Goal: Information Seeking & Learning: Learn about a topic

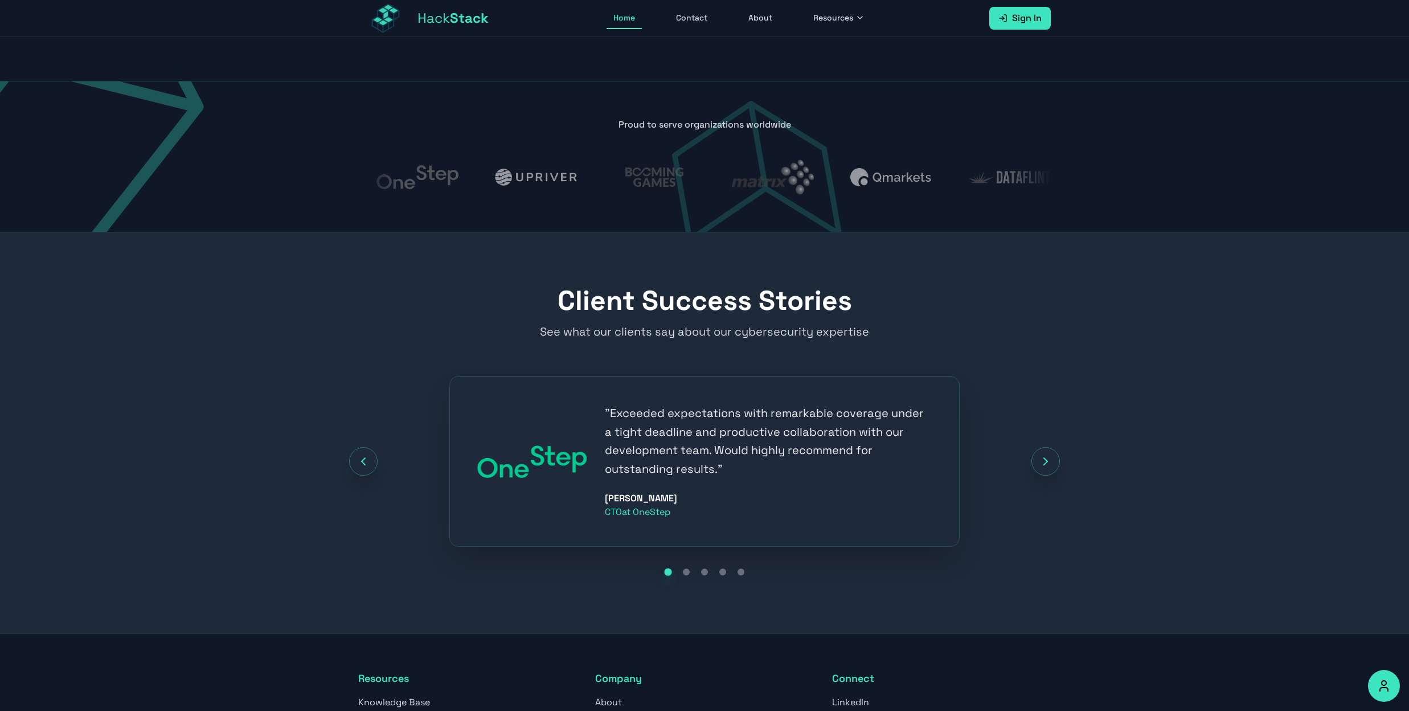
scroll to position [1230, 0]
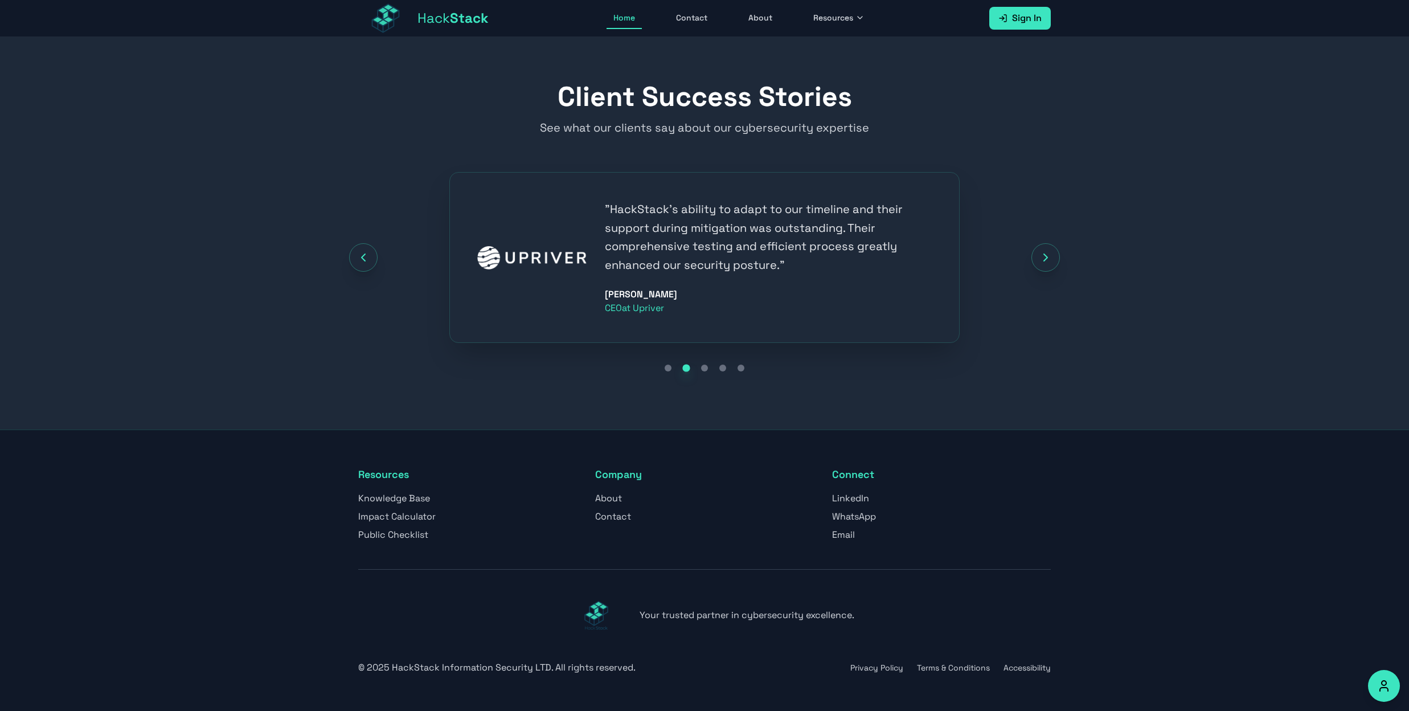
click at [610, 493] on link "About" at bounding box center [608, 498] width 27 height 12
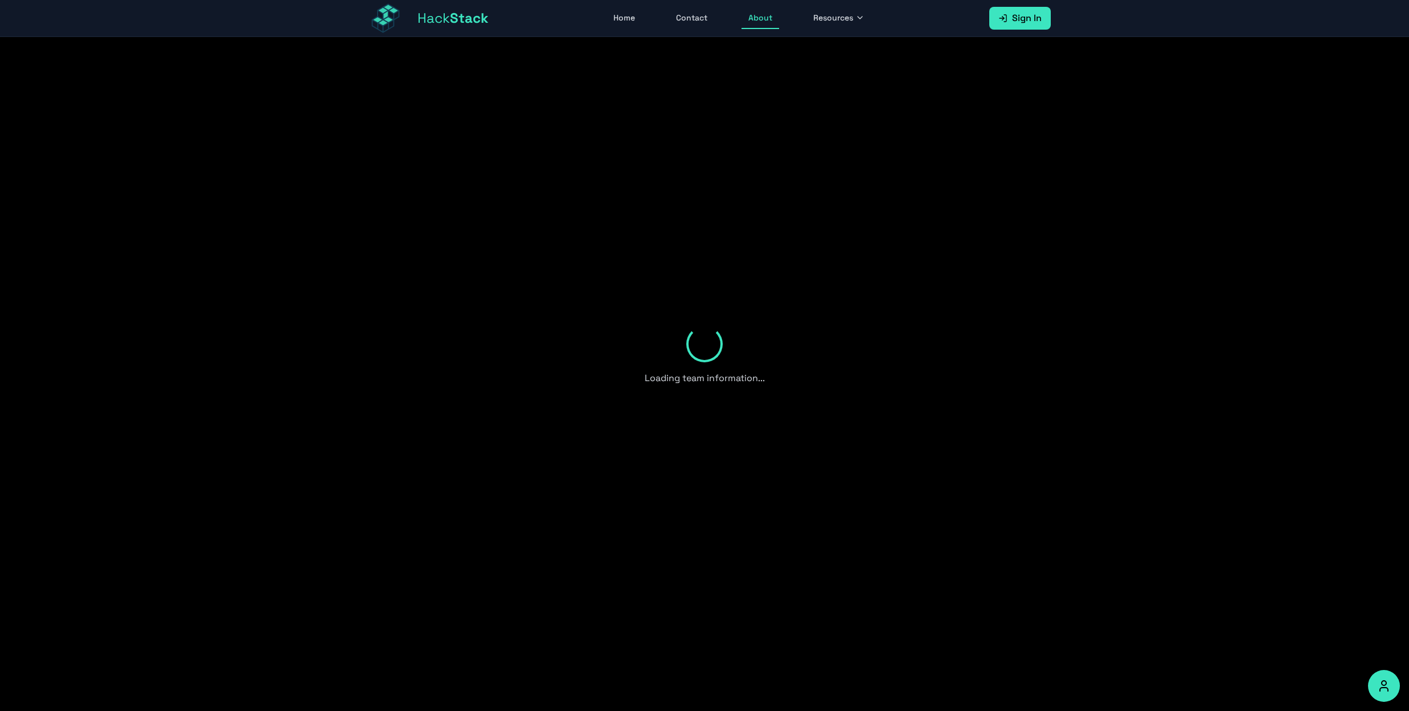
scroll to position [603, 0]
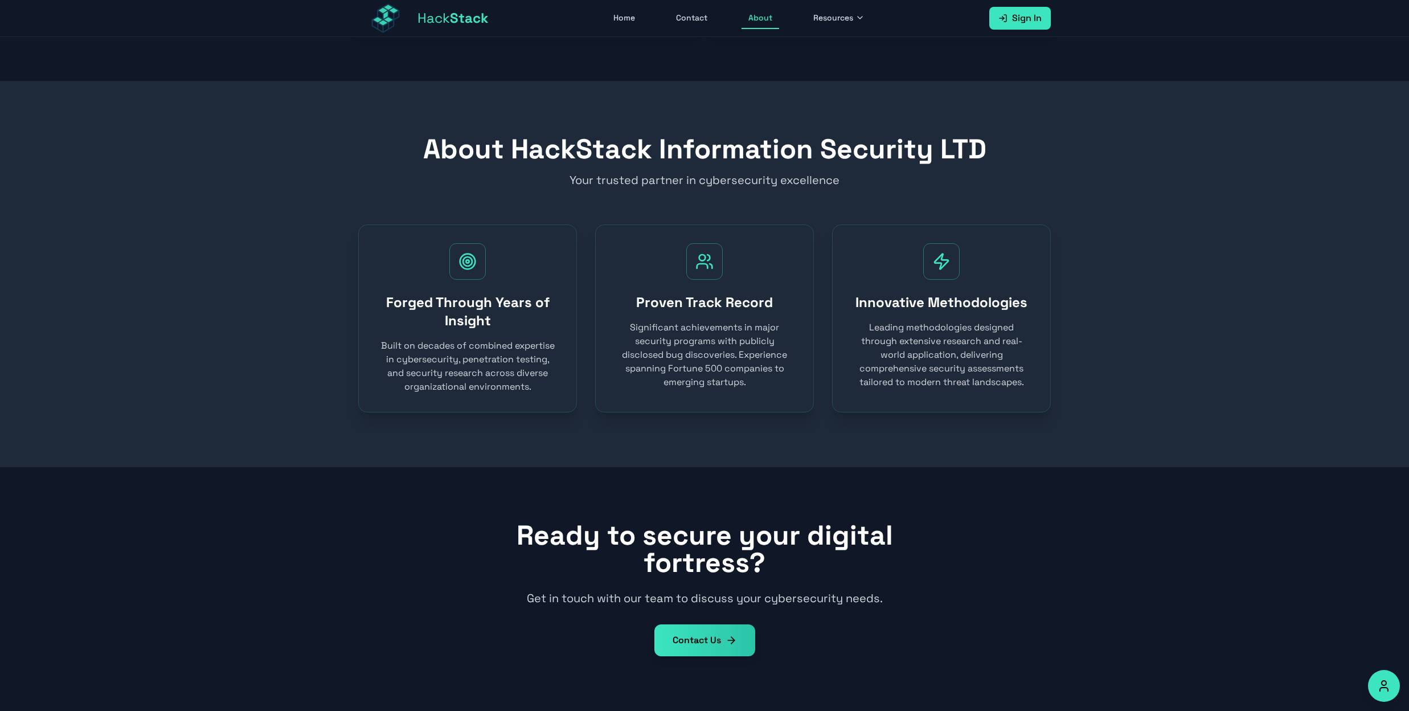
click at [840, 23] on button "Resources" at bounding box center [838, 18] width 65 height 22
click at [860, 175] on p "Your trusted partner in cybersecurity excellence" at bounding box center [704, 180] width 437 height 16
click at [704, 18] on link "Contact" at bounding box center [691, 18] width 45 height 22
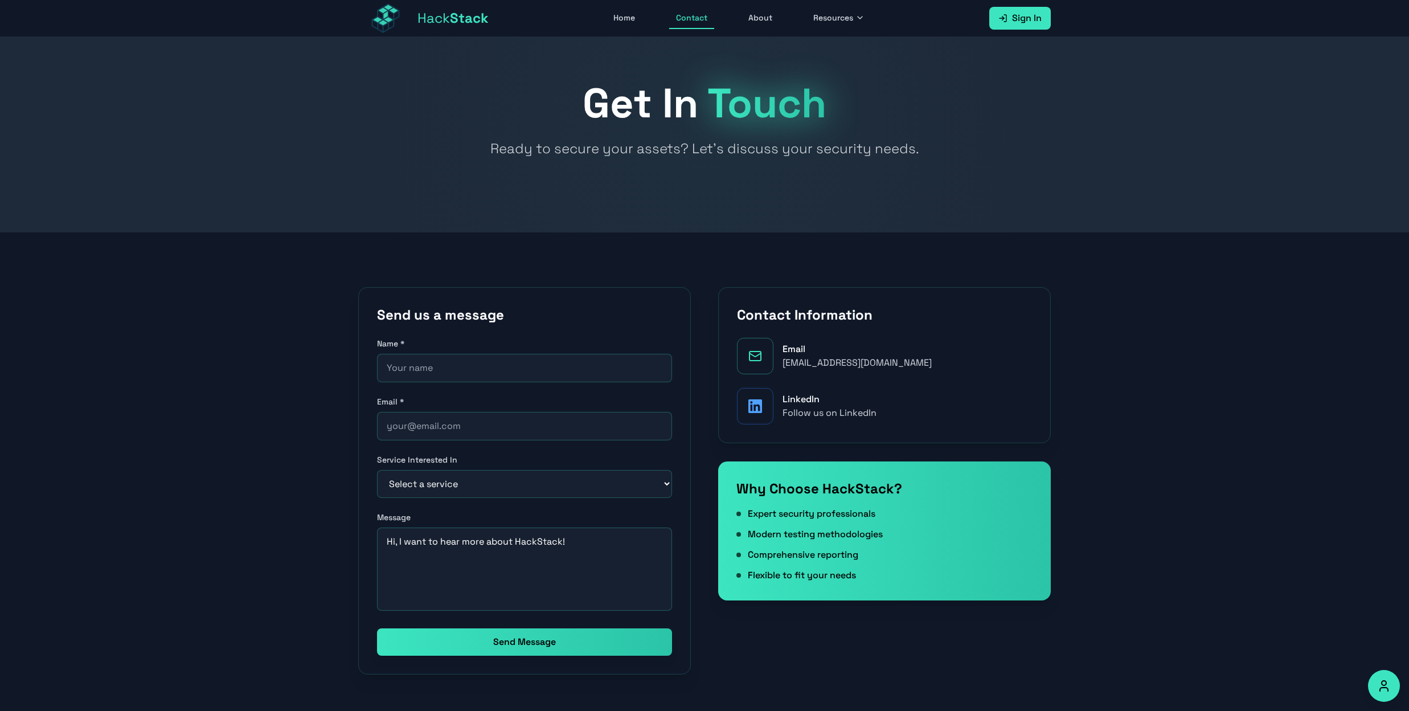
click at [626, 10] on link "Home" at bounding box center [623, 18] width 35 height 22
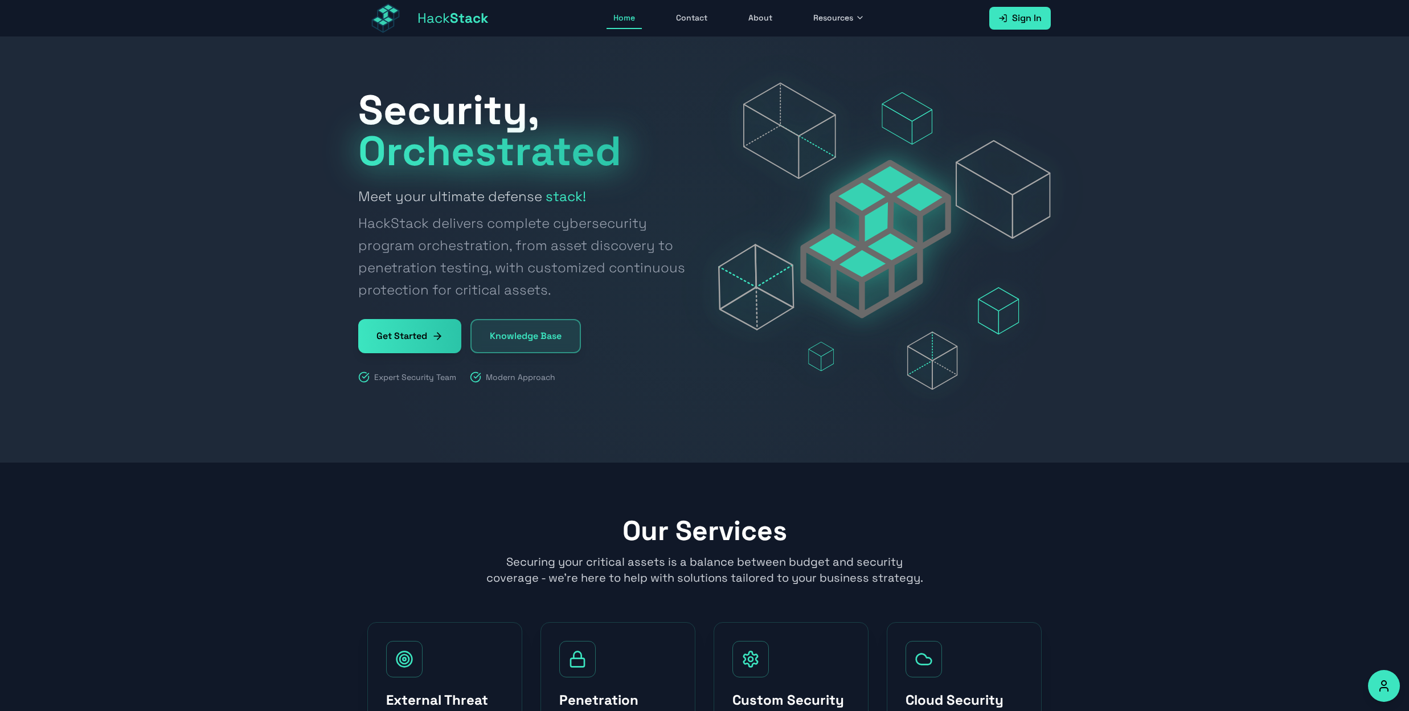
click at [407, 350] on link "Get Started" at bounding box center [409, 336] width 103 height 34
click at [561, 356] on div "Security, Orchestrated Meet your ultimate defense stack! HackStack delivers com…" at bounding box center [524, 235] width 333 height 293
click at [565, 346] on link "Knowledge Base" at bounding box center [525, 336] width 110 height 34
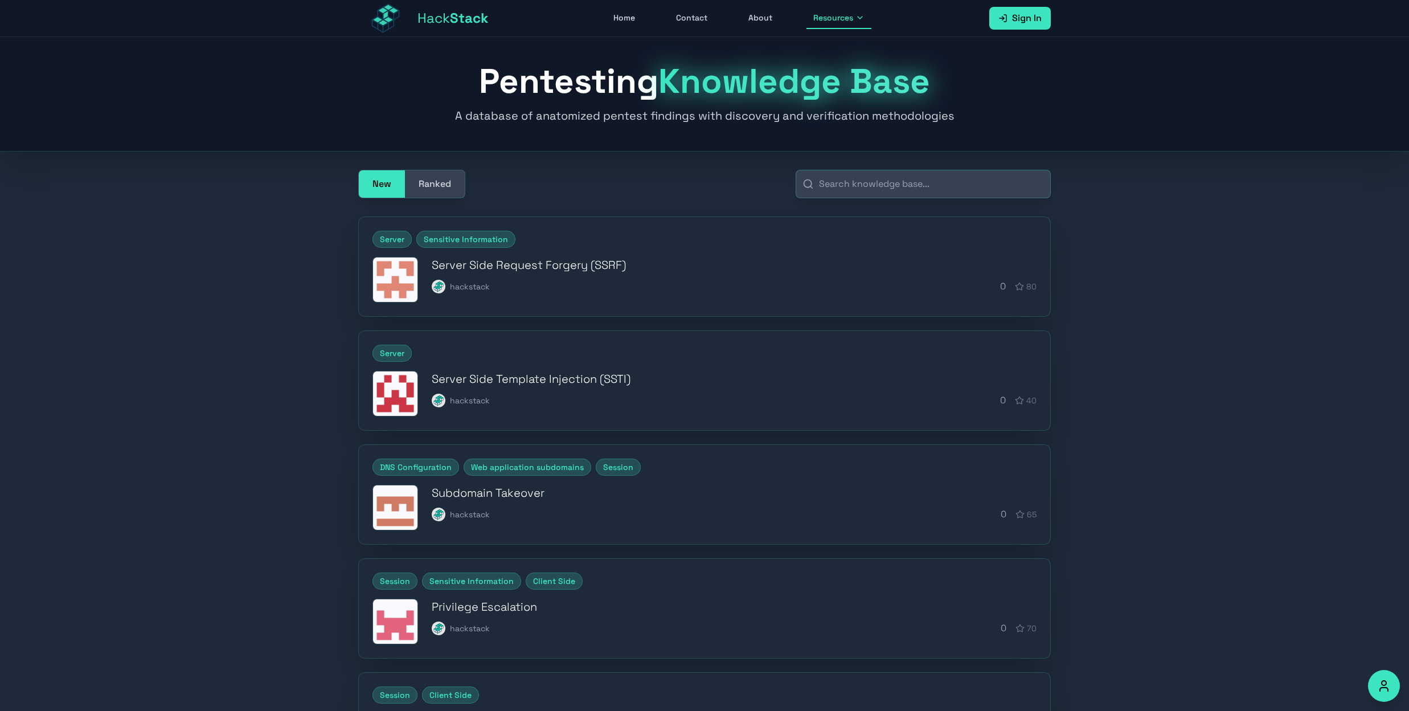
click at [589, 262] on h3 "Server Side Request Forgery (SSRF)" at bounding box center [734, 265] width 605 height 16
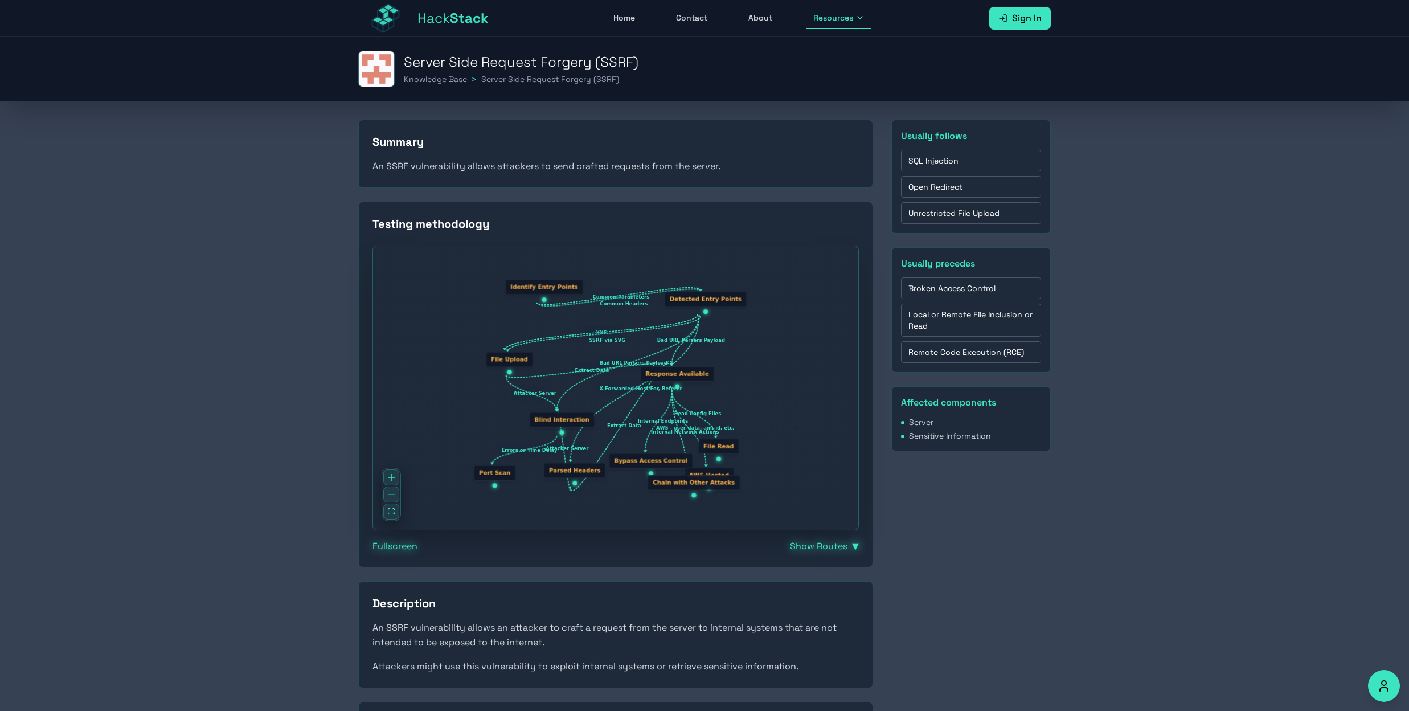
drag, startPoint x: 773, startPoint y: 402, endPoint x: 764, endPoint y: 403, distance: 9.7
click at [764, 403] on div "Common Parameters Common Headers XXE SSRF via SVG Bad URL Parsers Payload Bad U…" at bounding box center [615, 388] width 485 height 284
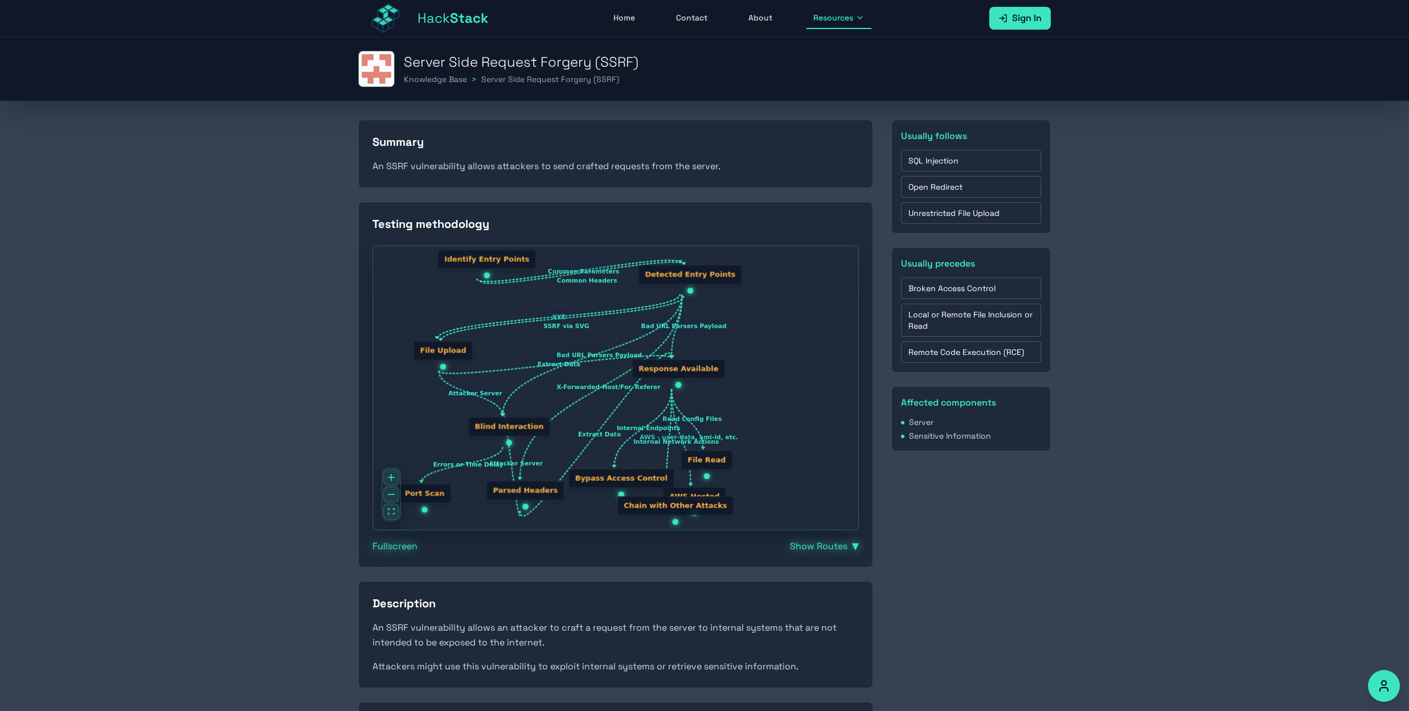
drag, startPoint x: 665, startPoint y: 370, endPoint x: 695, endPoint y: 370, distance: 30.2
click at [695, 370] on div "Response Available" at bounding box center [678, 368] width 93 height 19
drag, startPoint x: 716, startPoint y: 371, endPoint x: 744, endPoint y: 369, distance: 28.0
click at [741, 370] on div "Response Available" at bounding box center [722, 368] width 93 height 19
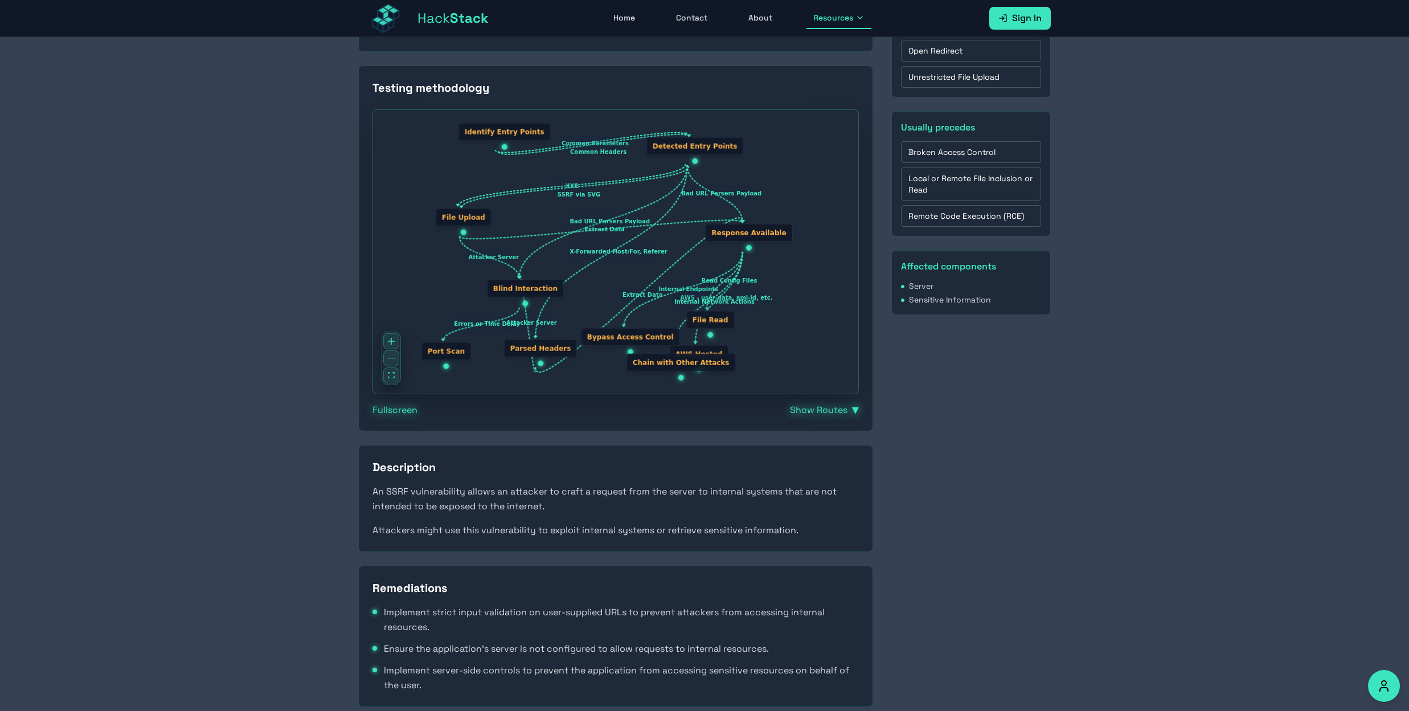
scroll to position [150, 0]
